Goal: Information Seeking & Learning: Learn about a topic

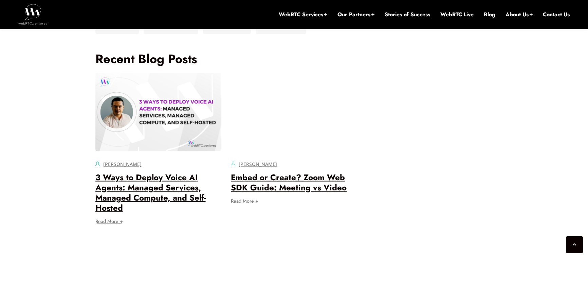
scroll to position [1943, 0]
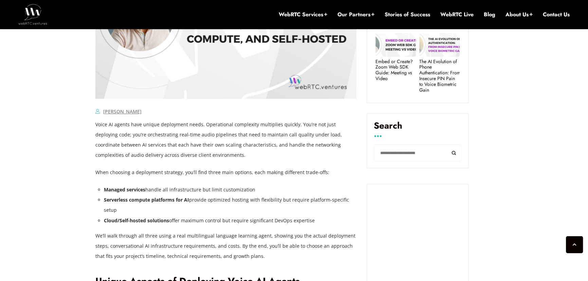
scroll to position [441, 0]
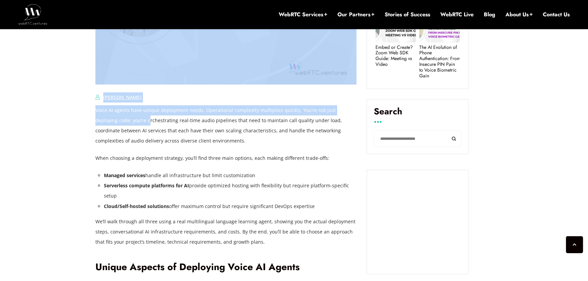
drag, startPoint x: 95, startPoint y: 111, endPoint x: 126, endPoint y: 124, distance: 33.9
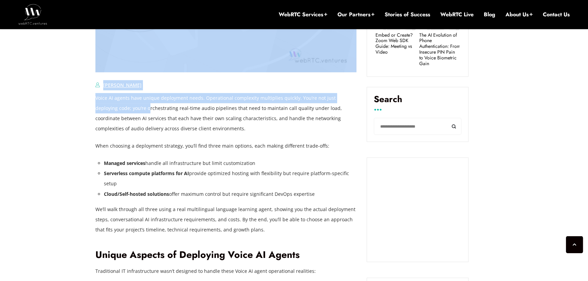
scroll to position [534, 0]
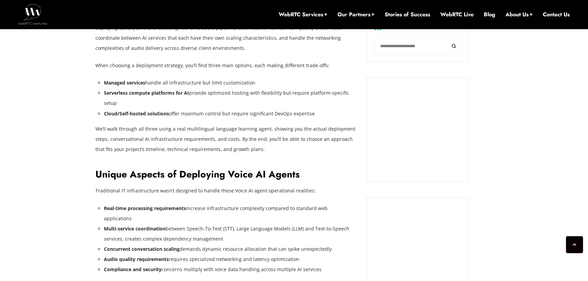
click at [271, 149] on p "We’ll walk through all three using a real multilingual language learning agent,…" at bounding box center [225, 139] width 261 height 31
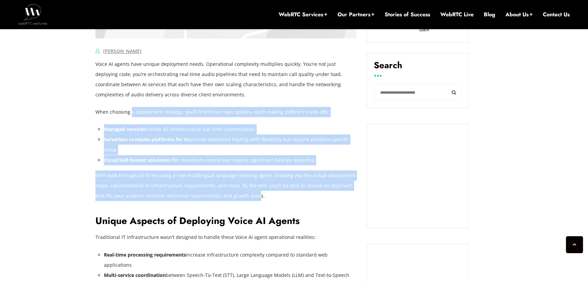
scroll to position [472, 0]
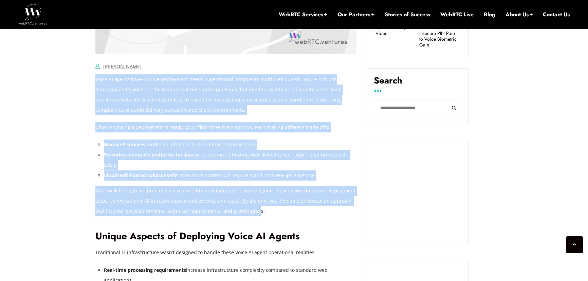
drag, startPoint x: 245, startPoint y: 147, endPoint x: 95, endPoint y: 83, distance: 163.1
copy div "Lorem IP dolors amet consec adipiscing elits. Doeiusmodte incididunt utlaboreet…"
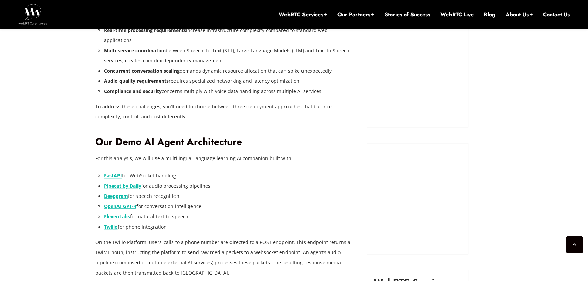
scroll to position [719, 0]
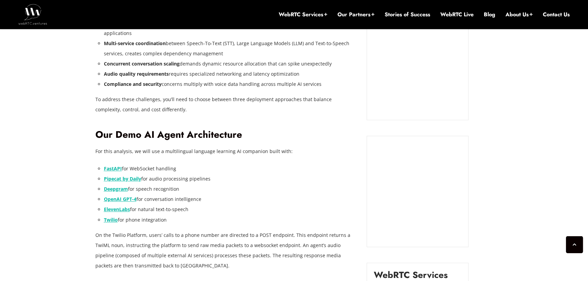
click at [117, 165] on link "FastAPI" at bounding box center [113, 168] width 18 height 6
click at [115, 186] on link "Deepgram" at bounding box center [116, 189] width 24 height 6
click at [127, 196] on link "OpenAI GPT-4" at bounding box center [120, 199] width 33 height 6
click at [114, 206] on link "ElevenLabs" at bounding box center [117, 209] width 26 height 6
click at [104, 216] on link "Twilio" at bounding box center [111, 219] width 14 height 6
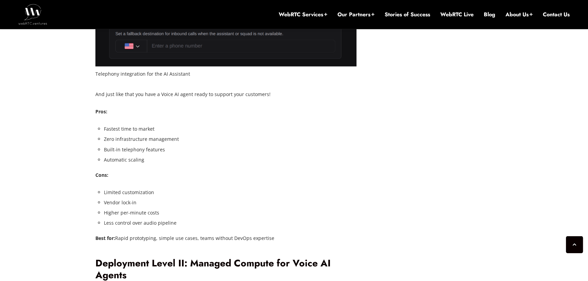
scroll to position [2168, 0]
